Goal: Task Accomplishment & Management: Use online tool/utility

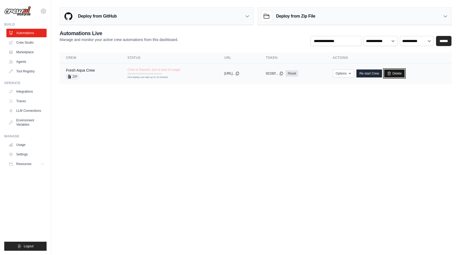
click at [391, 74] on icon at bounding box center [389, 73] width 4 height 4
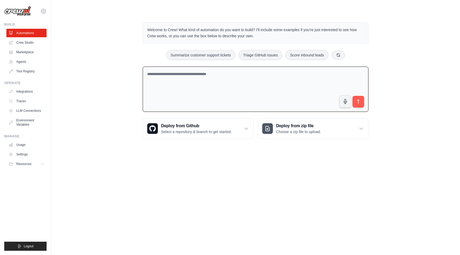
click at [283, 90] on textarea at bounding box center [256, 88] width 226 height 45
paste textarea "**********"
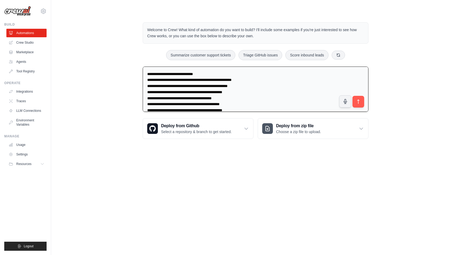
type textarea "**********"
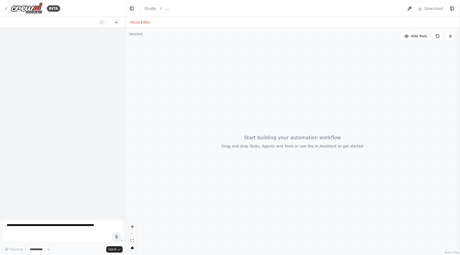
select select "****"
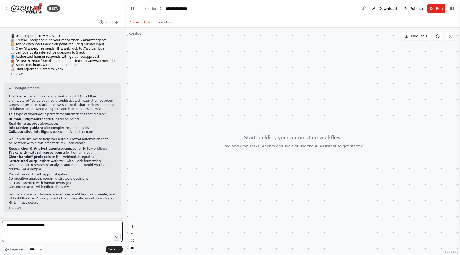
type textarea "**********"
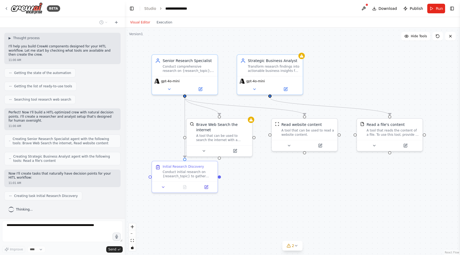
scroll to position [214, 0]
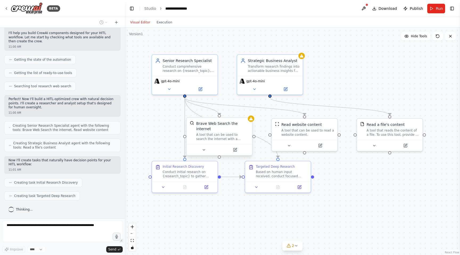
click at [216, 131] on div "Brave Web Search the internet A tool that can be used to search the internet wi…" at bounding box center [222, 131] width 53 height 20
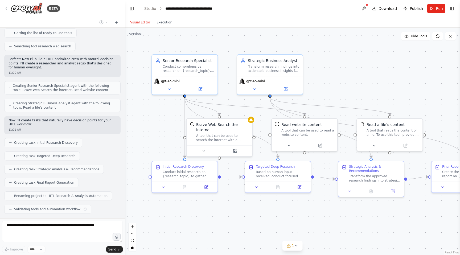
scroll to position [268, 0]
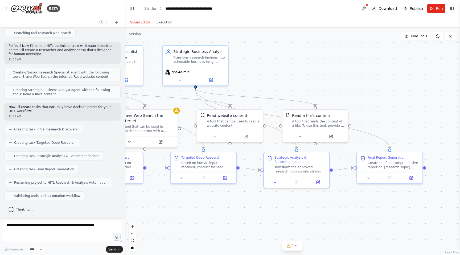
drag, startPoint x: 338, startPoint y: 203, endPoint x: 264, endPoint y: 194, distance: 74.5
click at [264, 194] on div ".deletable-edge-delete-btn { width: 20px; height: 20px; border: 0px solid #ffff…" at bounding box center [292, 141] width 335 height 227
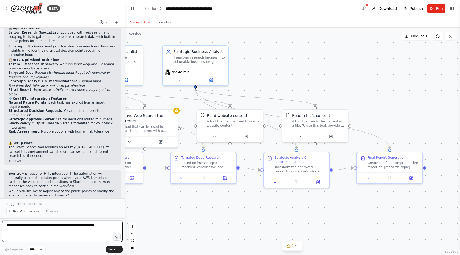
scroll to position [459, 0]
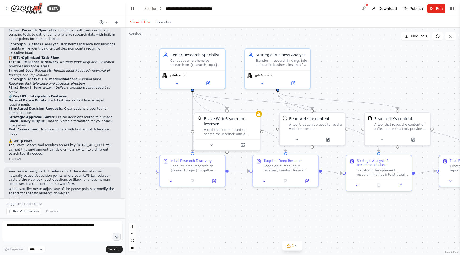
drag, startPoint x: 171, startPoint y: 204, endPoint x: 253, endPoint y: 207, distance: 82.2
click at [253, 207] on div ".deletable-edge-delete-btn { width: 20px; height: 20px; border: 0px solid #ffff…" at bounding box center [292, 141] width 335 height 227
click at [194, 165] on div "Conduct initial research on {research_topic} to gather foundational information…" at bounding box center [196, 167] width 52 height 9
click at [214, 181] on icon at bounding box center [213, 179] width 3 height 3
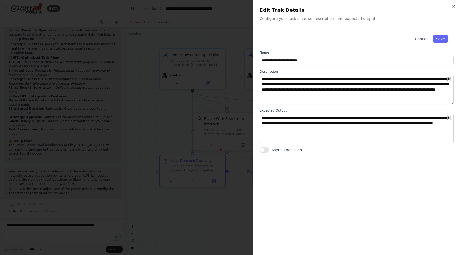
click at [218, 128] on div at bounding box center [230, 127] width 460 height 255
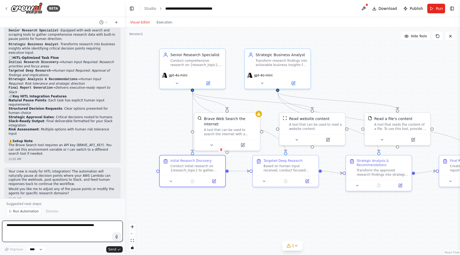
click at [70, 230] on textarea at bounding box center [62, 230] width 120 height 21
type textarea "**********"
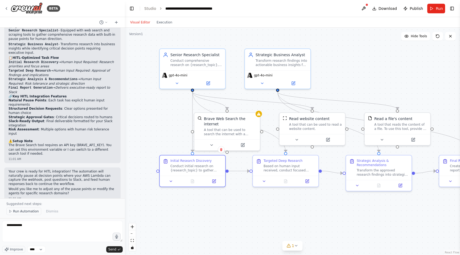
click at [29, 210] on span "Run Automation" at bounding box center [26, 211] width 26 height 4
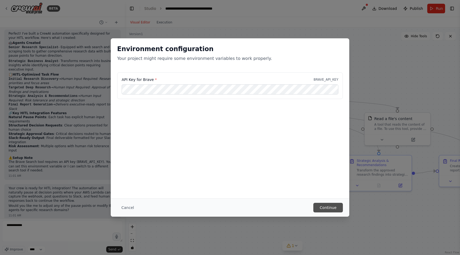
click at [320, 206] on button "Continue" at bounding box center [328, 208] width 30 height 10
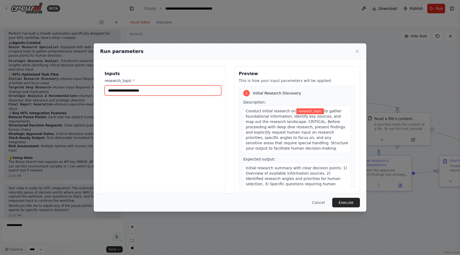
click at [185, 89] on input "research_topic *" at bounding box center [163, 90] width 116 height 10
type input "*********"
click at [348, 202] on button "Execute" at bounding box center [346, 203] width 28 height 10
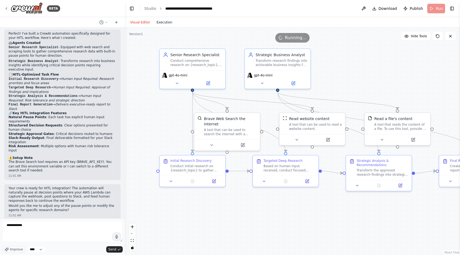
click at [164, 22] on button "Execution" at bounding box center [164, 22] width 22 height 6
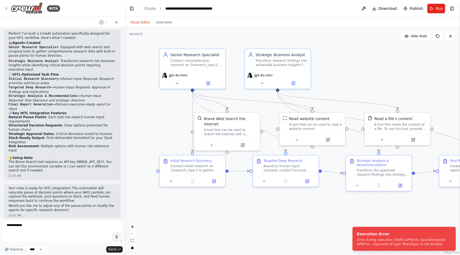
click at [141, 22] on button "Visual Editor" at bounding box center [140, 22] width 26 height 6
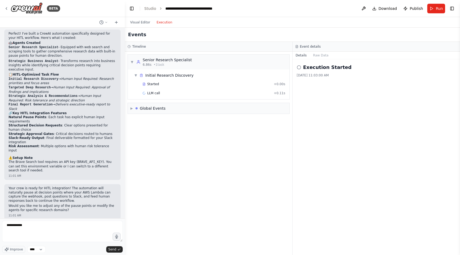
click at [164, 22] on button "Execution" at bounding box center [164, 22] width 22 height 6
click at [151, 91] on span "LLM call" at bounding box center [153, 93] width 13 height 4
click at [340, 58] on button "Raw Data" at bounding box center [343, 55] width 22 height 7
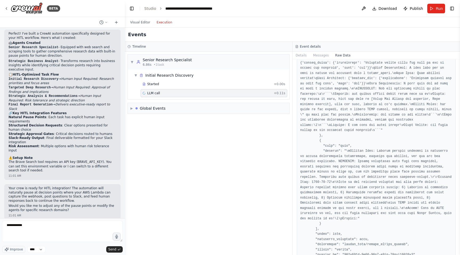
scroll to position [1168, 0]
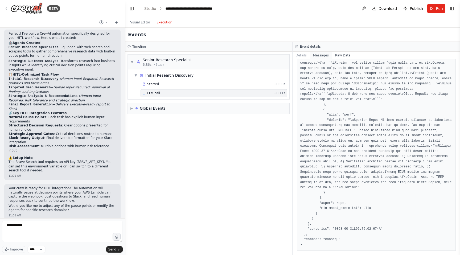
click at [321, 55] on button "Messages" at bounding box center [321, 55] width 22 height 7
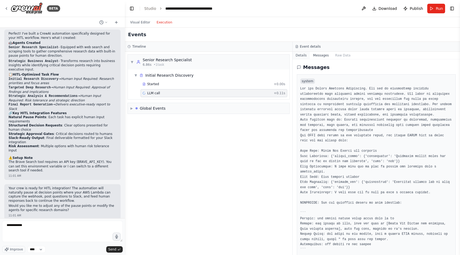
click at [300, 57] on button "Details" at bounding box center [301, 55] width 18 height 7
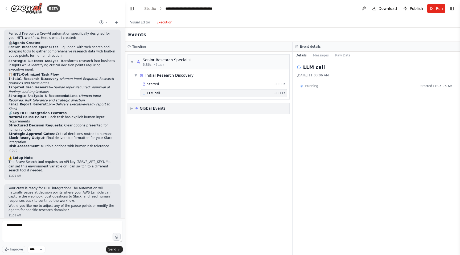
click at [176, 107] on div "▶ Global Events" at bounding box center [208, 108] width 161 height 11
click at [152, 137] on span "Task Failed" at bounding box center [144, 138] width 17 height 4
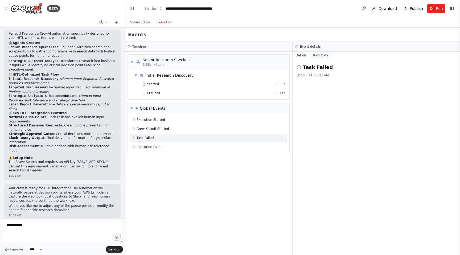
click at [321, 55] on button "Raw Data" at bounding box center [321, 55] width 22 height 7
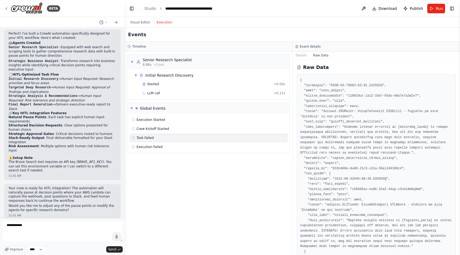
scroll to position [12, 0]
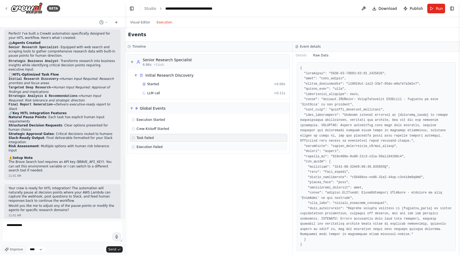
click at [181, 146] on div "Execution Failed" at bounding box center [208, 147] width 153 height 4
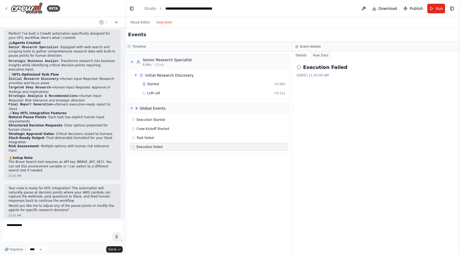
click at [315, 55] on button "Raw Data" at bounding box center [321, 55] width 22 height 7
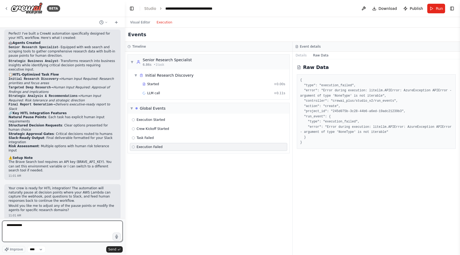
click at [73, 231] on textarea "**********" at bounding box center [62, 230] width 120 height 21
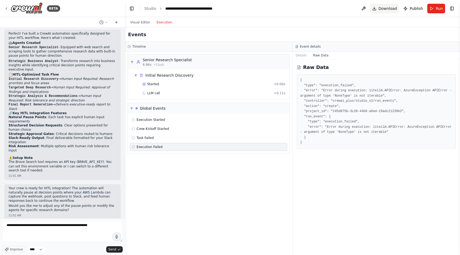
click at [381, 10] on span "Download" at bounding box center [387, 8] width 19 height 5
click at [106, 230] on textarea "**********" at bounding box center [62, 230] width 120 height 21
type textarea "**********"
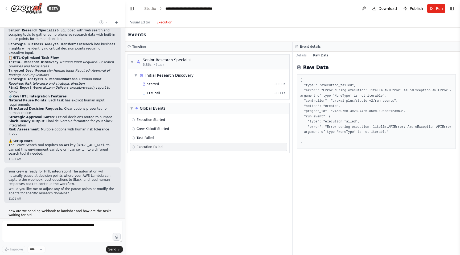
scroll to position [478, 0]
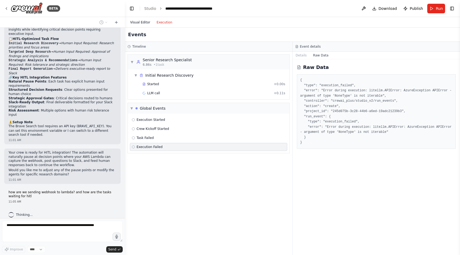
click at [149, 22] on button "Visual Editor" at bounding box center [140, 22] width 26 height 6
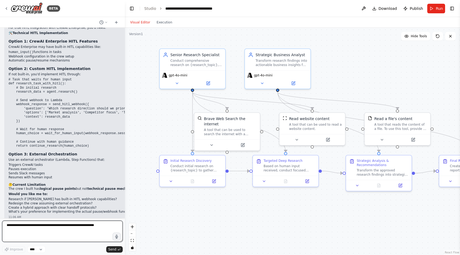
scroll to position [689, 0]
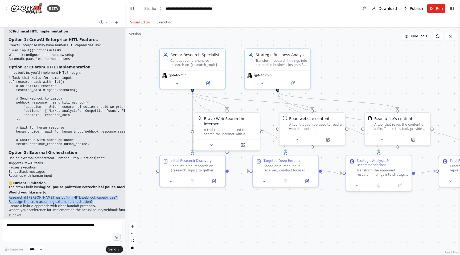
drag, startPoint x: 9, startPoint y: 193, endPoint x: 99, endPoint y: 197, distance: 90.2
click at [99, 197] on ol "Research if CrewAI has built-in HITL webhook capabilities? Redesign the crew as…" at bounding box center [87, 201] width 157 height 12
copy ol "Research if CrewAI has built-in HITL webhook capabilities? Redesign the crew as…"
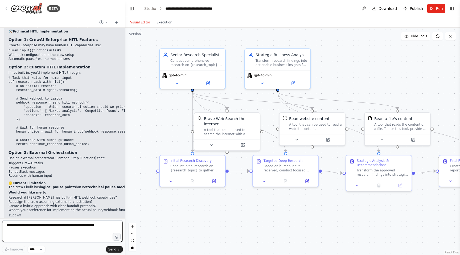
click at [70, 224] on textarea at bounding box center [62, 230] width 120 height 21
paste textarea "**********"
type textarea "**********"
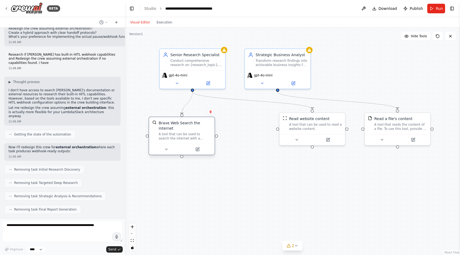
scroll to position [893, 0]
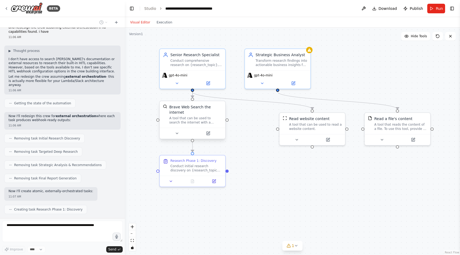
drag, startPoint x: 229, startPoint y: 121, endPoint x: 195, endPoint y: 113, distance: 35.3
click at [195, 113] on div "Brave Web Search the internet" at bounding box center [195, 109] width 53 height 11
click at [194, 167] on div "Conduct initial research discovery on {research_topic}. Gather foundational inf…" at bounding box center [196, 167] width 52 height 9
click at [205, 169] on div "Conduct initial research discovery on {research_topic}. Gather foundational inf…" at bounding box center [196, 167] width 52 height 9
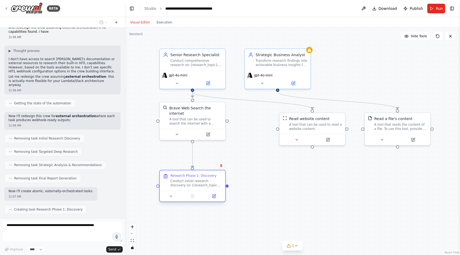
drag, startPoint x: 202, startPoint y: 164, endPoint x: 199, endPoint y: 179, distance: 15.6
click at [199, 179] on div "Conduct initial research discovery on {research_topic}. Gather foundational inf…" at bounding box center [196, 183] width 52 height 9
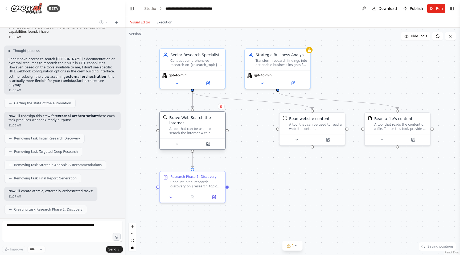
scroll to position [906, 0]
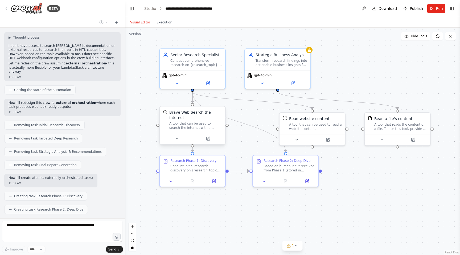
drag, startPoint x: 200, startPoint y: 115, endPoint x: 200, endPoint y: 120, distance: 4.8
click at [200, 120] on div "Brave Web Search the internet A tool that can be used to search the internet wi…" at bounding box center [195, 120] width 53 height 20
click at [214, 180] on icon at bounding box center [213, 179] width 3 height 3
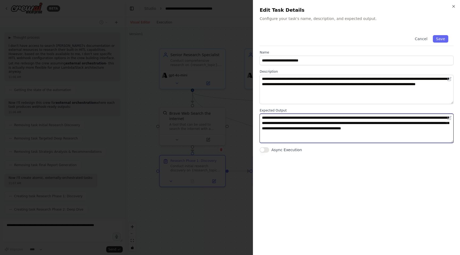
click at [285, 132] on textarea "**********" at bounding box center [356, 128] width 194 height 29
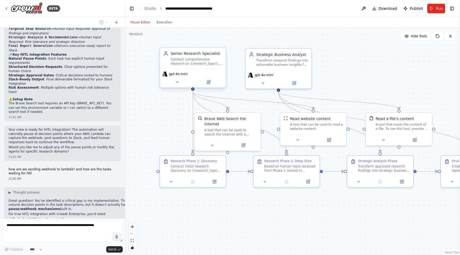
scroll to position [946, 0]
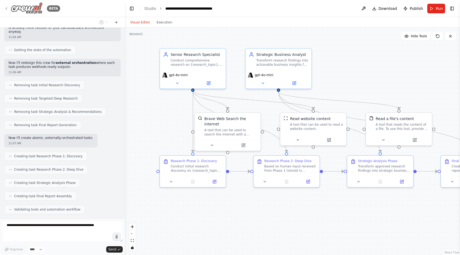
click at [5, 8] on icon at bounding box center [6, 8] width 4 height 4
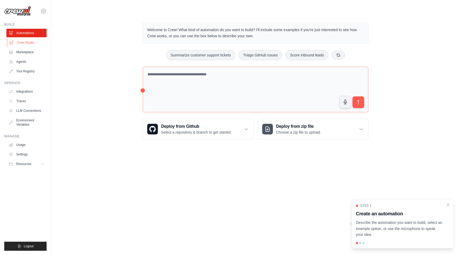
click at [22, 41] on link "Crew Studio" at bounding box center [27, 42] width 40 height 9
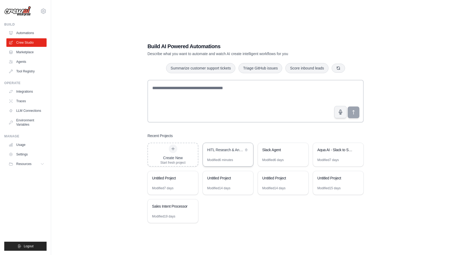
click at [227, 151] on div "HITL Research & Analysis Automation" at bounding box center [225, 149] width 36 height 5
click at [42, 12] on icon at bounding box center [43, 11] width 6 height 6
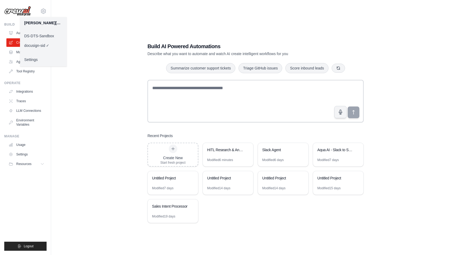
click at [42, 36] on link "DS-DTS-Sandbox" at bounding box center [43, 36] width 47 height 10
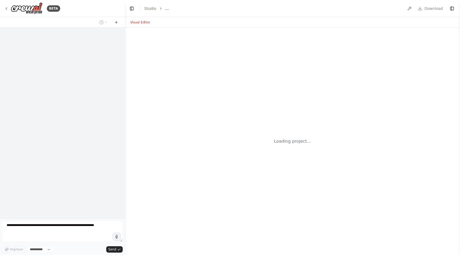
select select "****"
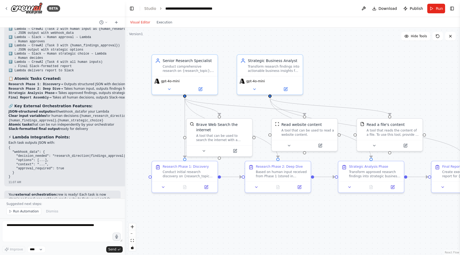
scroll to position [1173, 0]
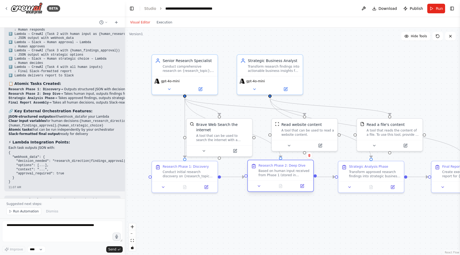
click at [270, 175] on div "Based on human input received from Phase 1 (stored in {human_research_direction…" at bounding box center [284, 173] width 52 height 9
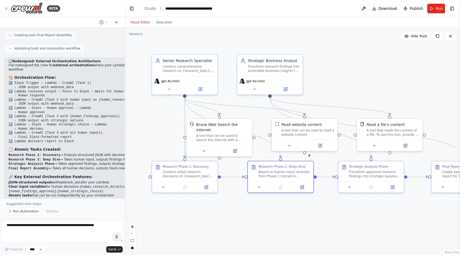
scroll to position [1191, 0]
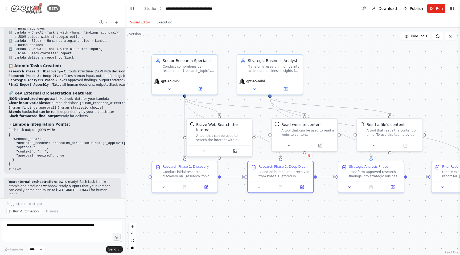
click at [5, 7] on icon at bounding box center [6, 8] width 4 height 4
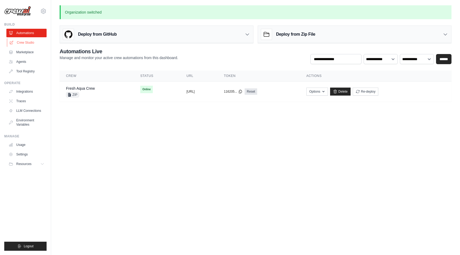
click at [34, 42] on link "Crew Studio" at bounding box center [27, 42] width 40 height 9
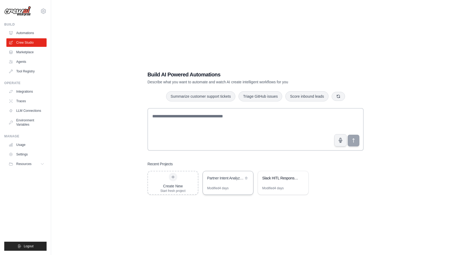
click at [231, 180] on div "Partner Intent Analyzer & Processor" at bounding box center [225, 177] width 36 height 5
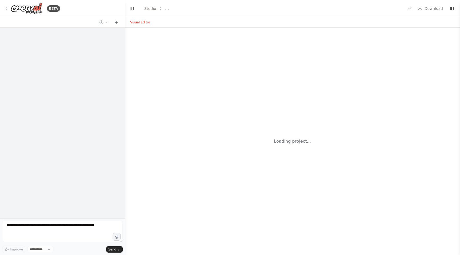
select select "****"
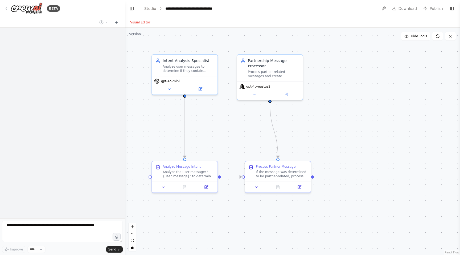
scroll to position [157, 0]
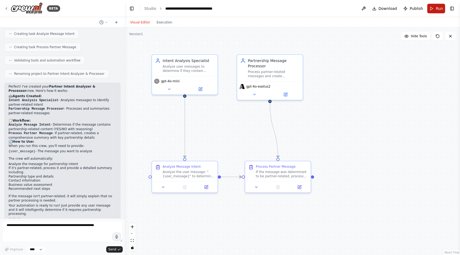
click at [434, 11] on button "Run" at bounding box center [436, 9] width 18 height 10
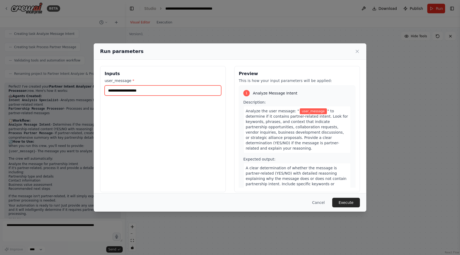
click at [175, 90] on input "user_message *" at bounding box center [163, 90] width 116 height 10
type input "*********"
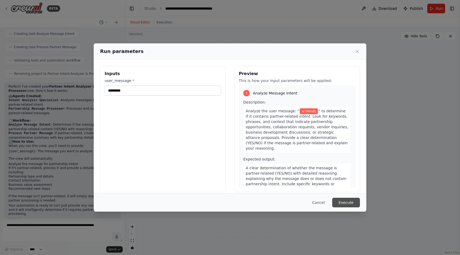
click at [348, 207] on div "Cancel Execute" at bounding box center [230, 203] width 260 height 10
click at [339, 203] on button "Execute" at bounding box center [346, 203] width 28 height 10
